Goal: Task Accomplishment & Management: Manage account settings

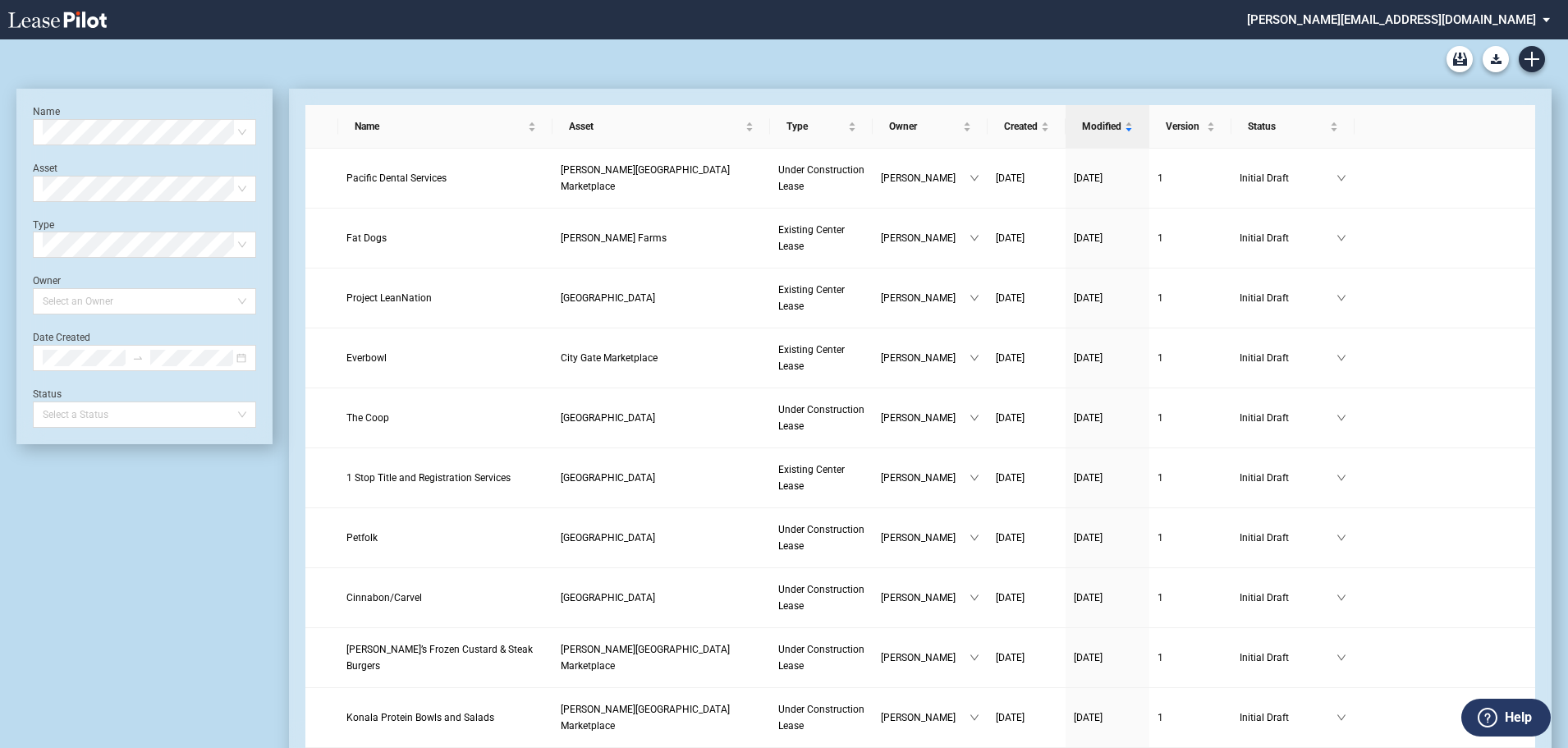
click at [1525, 20] on md-select "[PERSON_NAME][EMAIL_ADDRESS][DOMAIN_NAME] Change Password 2-Factor Authenticati…" at bounding box center [1405, 18] width 319 height 37
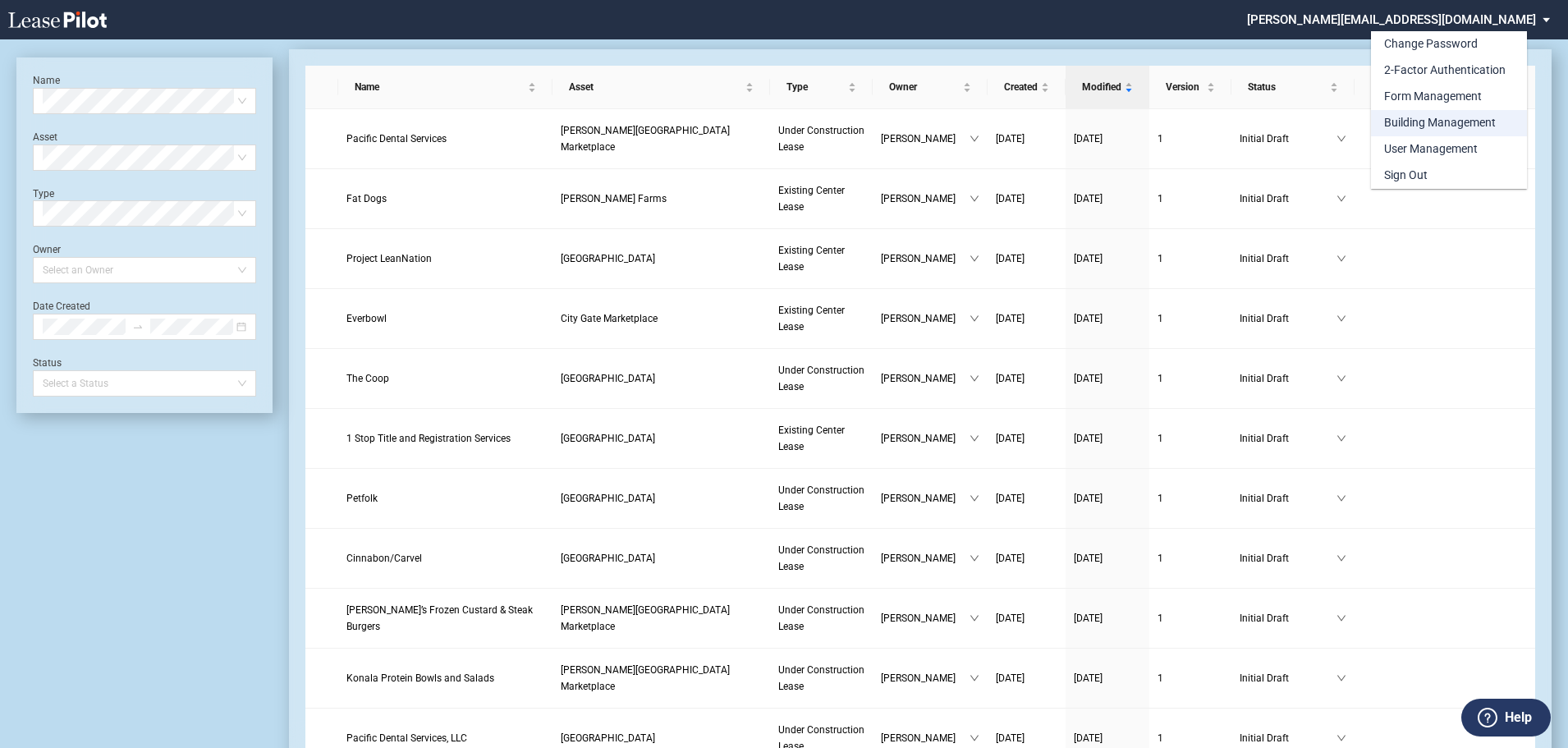
click at [1446, 125] on div "Building Management" at bounding box center [1439, 123] width 111 height 17
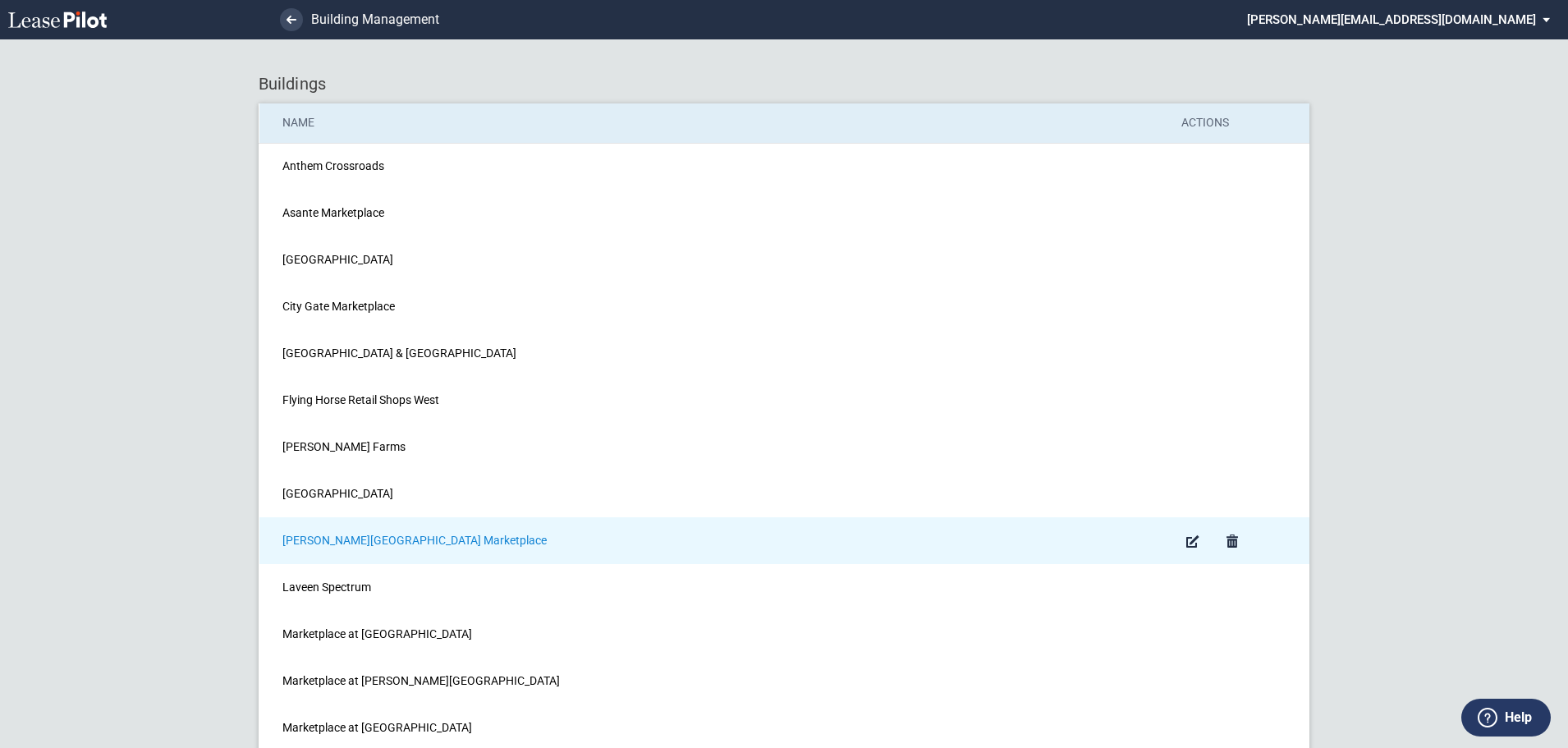
click at [335, 538] on span "[PERSON_NAME][GEOGRAPHIC_DATA] Marketplace" at bounding box center [415, 540] width 264 height 13
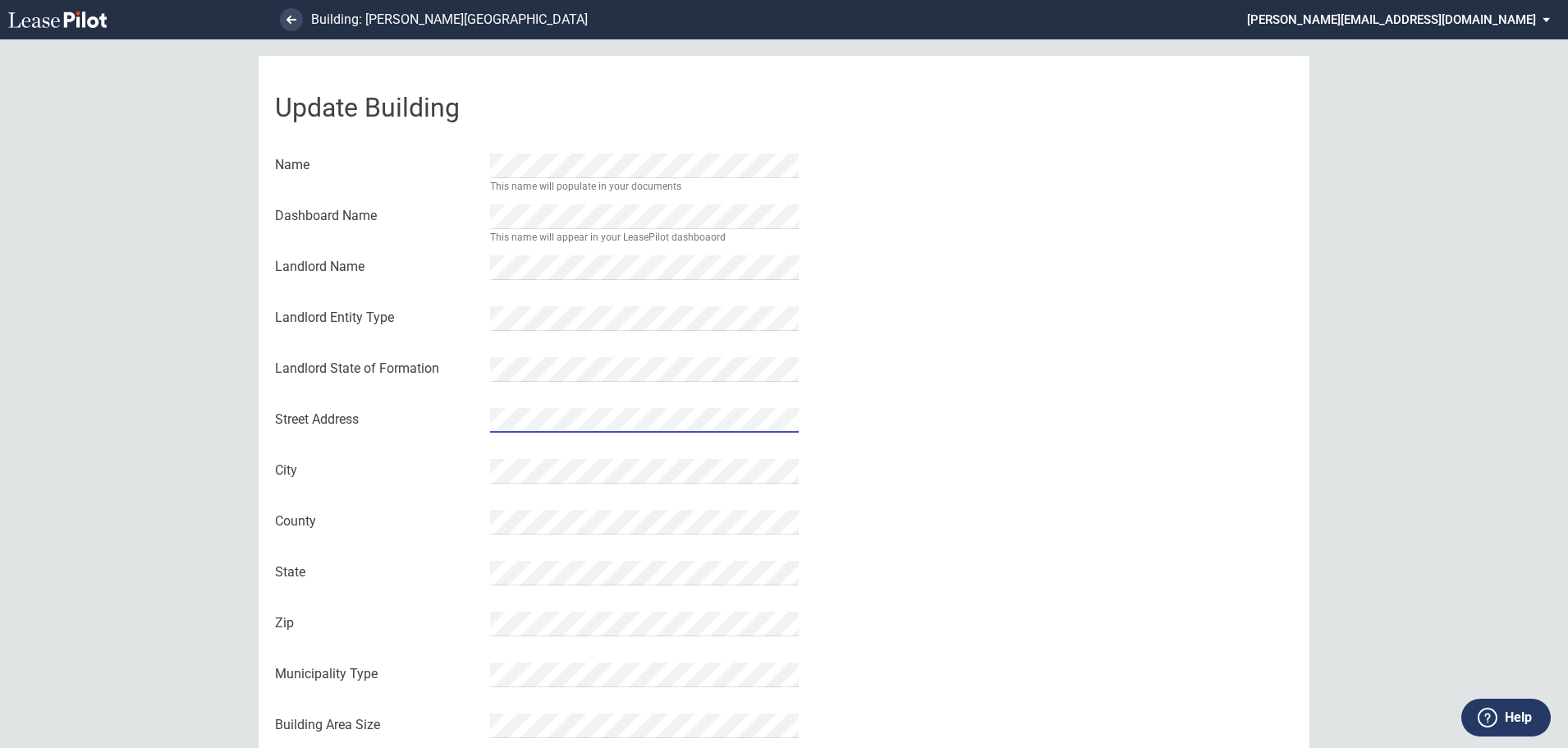
click at [916, 414] on div "Update Building Name This name will populate in your documents Dashboard Name T…" at bounding box center [784, 464] width 1050 height 817
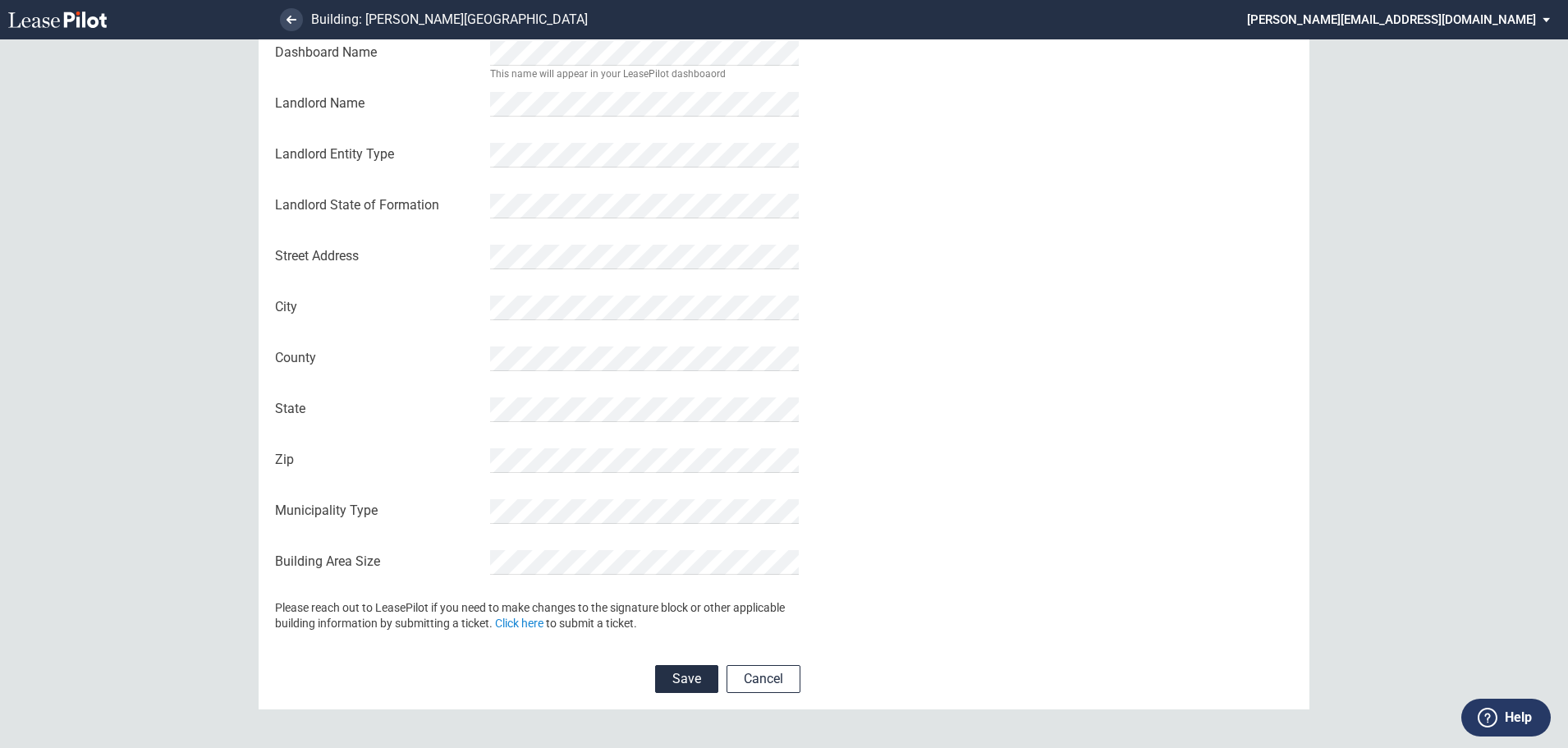
scroll to position [164, 0]
click at [685, 679] on button "Save" at bounding box center [686, 678] width 64 height 28
